Goal: Check status: Check status

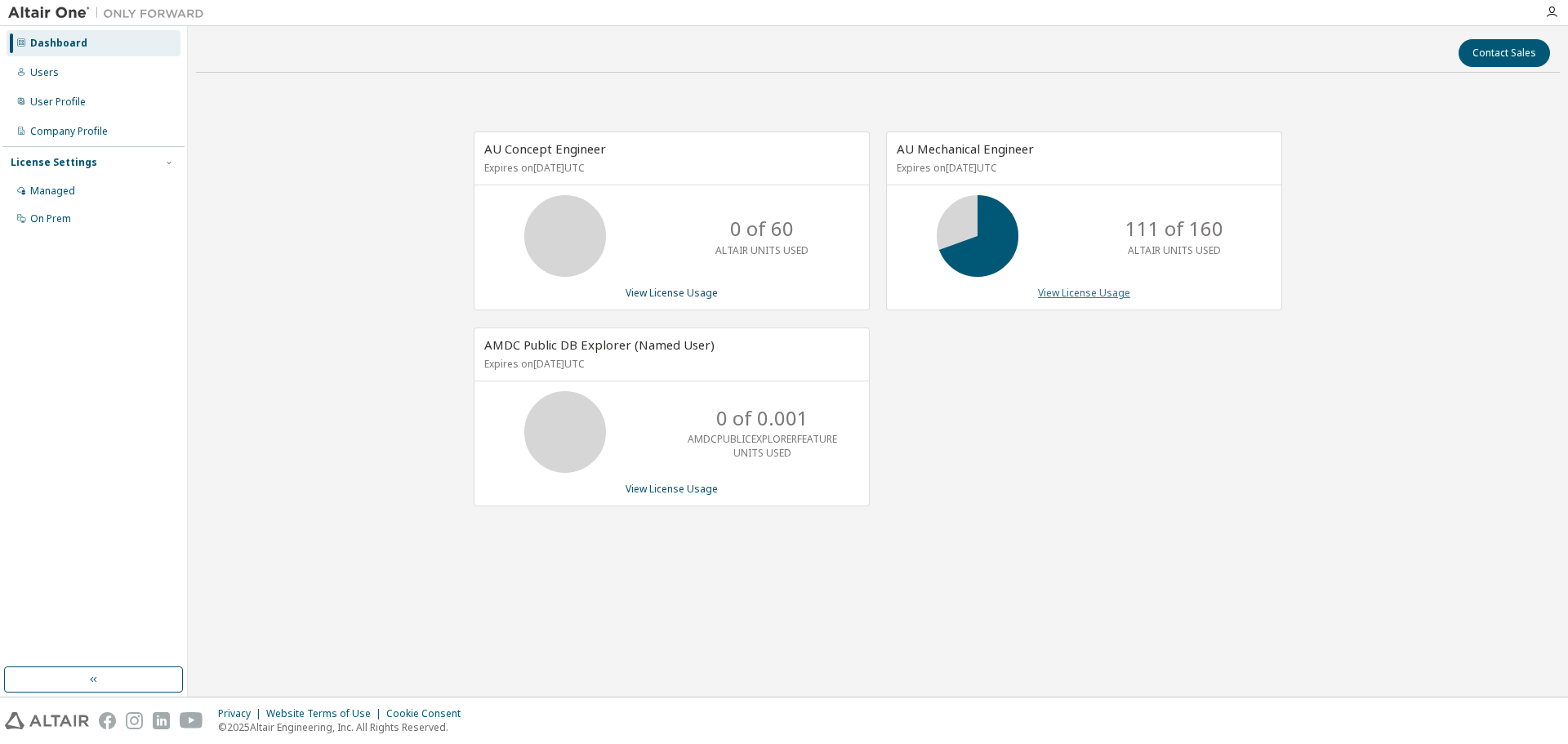
click at [1092, 287] on link "View License Usage" at bounding box center [1084, 293] width 92 height 14
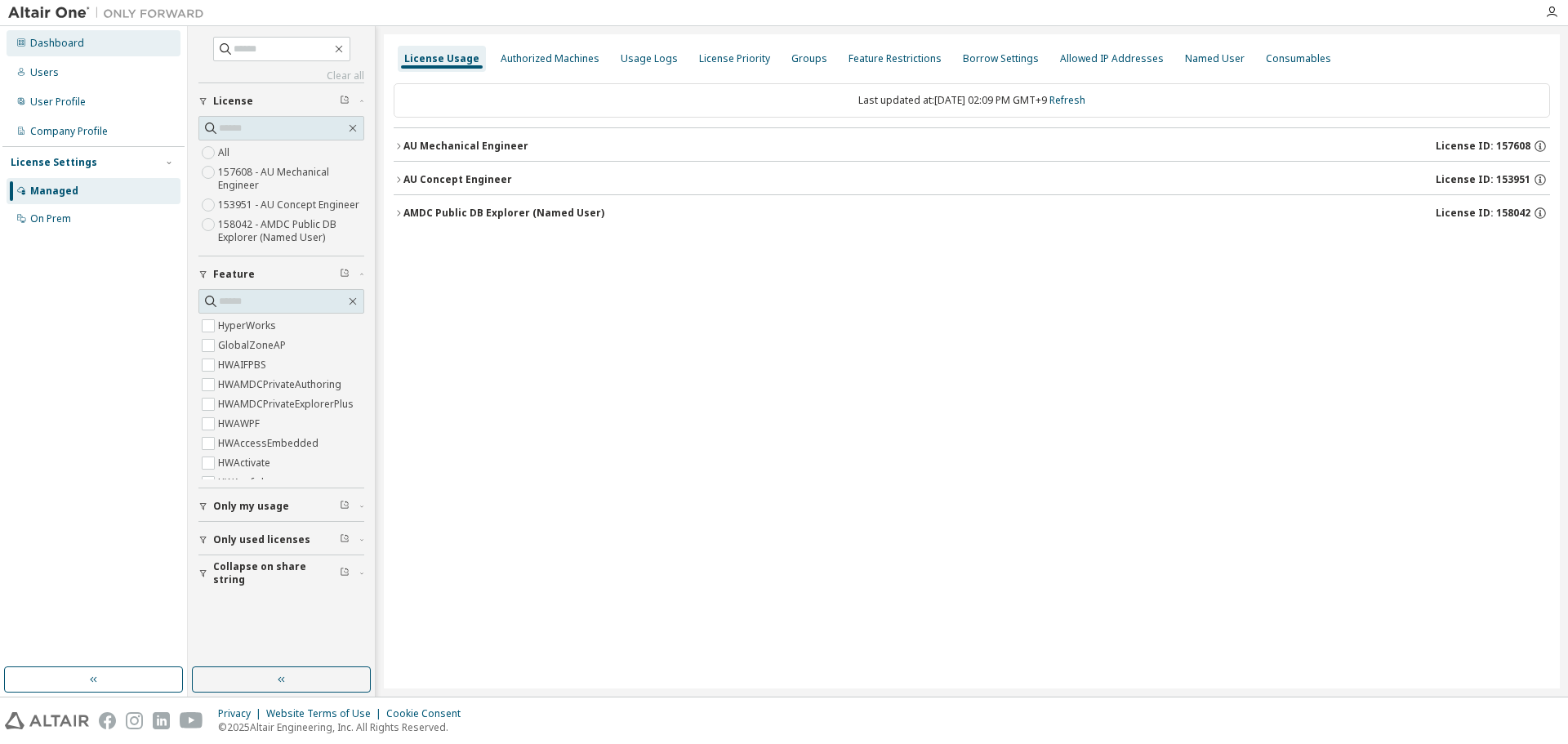
click at [32, 50] on div "Dashboard" at bounding box center [93, 43] width 174 height 26
